Goal: Contribute content: Add original content to the website for others to see

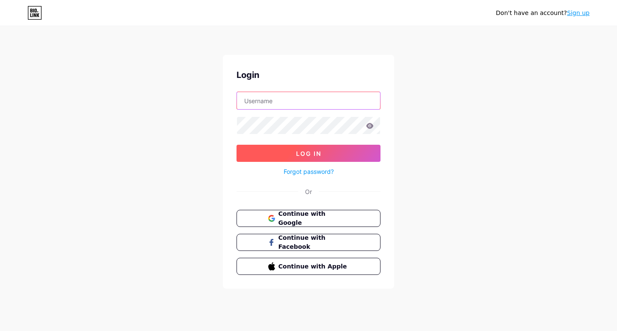
type input "labormaxcincinnati"
click at [293, 153] on button "Log In" at bounding box center [309, 153] width 144 height 17
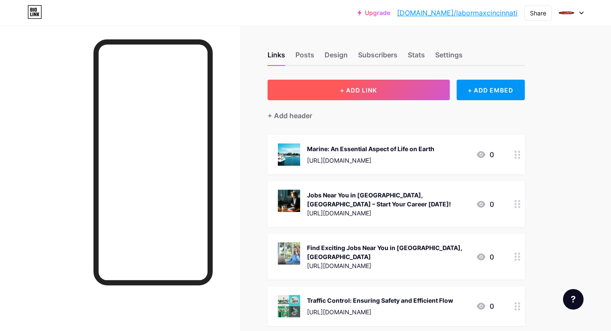
click at [321, 95] on button "+ ADD LINK" at bounding box center [359, 90] width 182 height 21
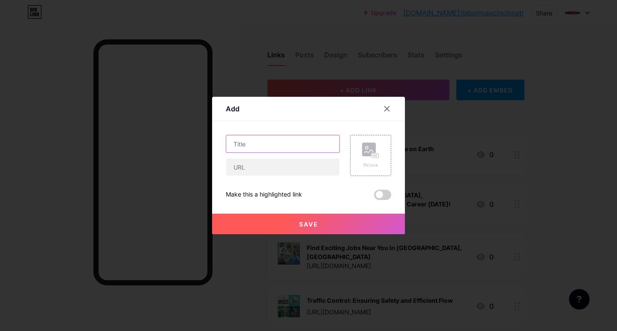
click at [254, 140] on input "text" at bounding box center [282, 143] width 113 height 17
paste input "Now Hiring in [GEOGRAPHIC_DATA], [GEOGRAPHIC_DATA]"
type input "Now Hiring in [GEOGRAPHIC_DATA], [GEOGRAPHIC_DATA]"
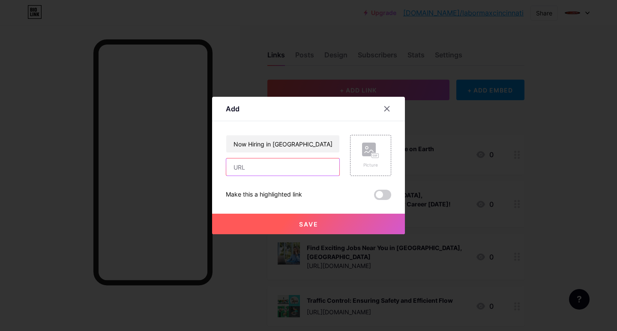
click at [253, 168] on input "text" at bounding box center [282, 167] width 113 height 17
paste input "[URL][DOMAIN_NAME]"
type input "[URL][DOMAIN_NAME]"
click at [372, 164] on div "Picture" at bounding box center [370, 165] width 17 height 6
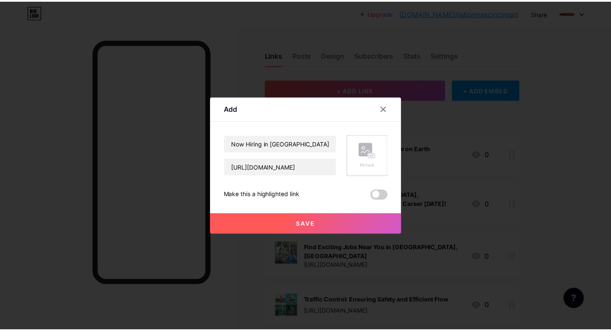
scroll to position [0, 0]
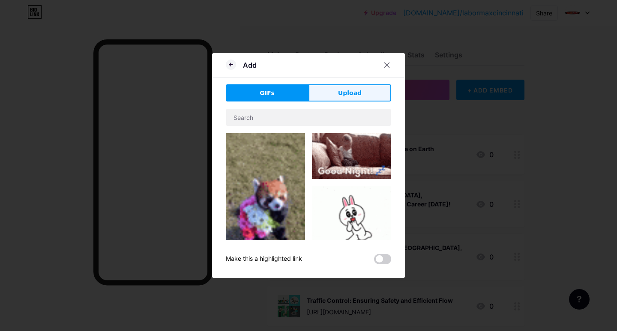
click at [333, 91] on button "Upload" at bounding box center [350, 92] width 83 height 17
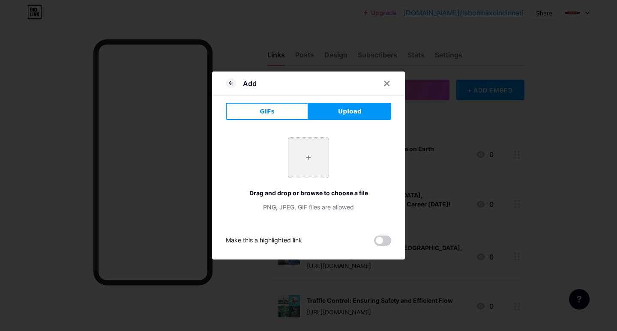
click at [295, 173] on input "file" at bounding box center [309, 158] width 40 height 40
type input "C:\fakepath\Now Hiring in [GEOGRAPHIC_DATA], [GEOGRAPHIC_DATA]jpg"
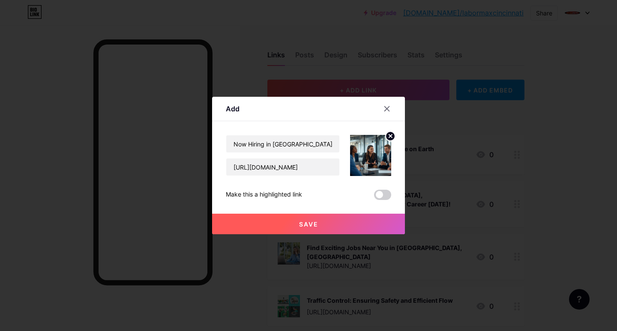
click at [285, 226] on button "Save" at bounding box center [308, 224] width 193 height 21
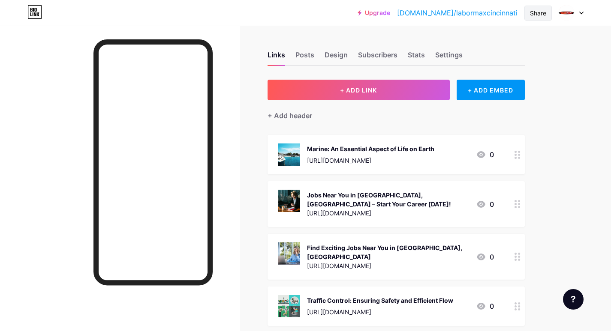
click at [538, 9] on div "Share" at bounding box center [538, 13] width 16 height 9
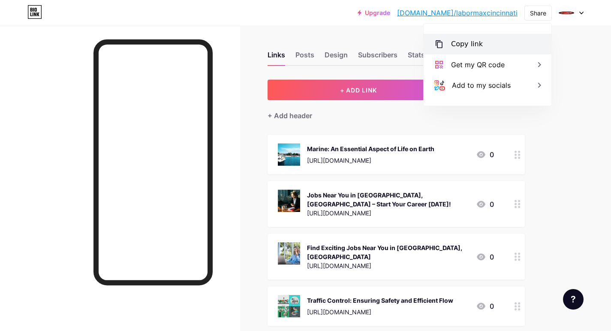
click at [463, 44] on div "Copy link" at bounding box center [467, 44] width 32 height 10
